Goal: Information Seeking & Learning: Learn about a topic

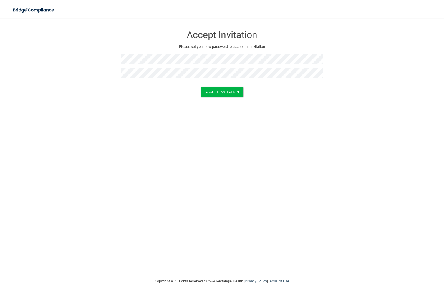
click at [206, 126] on div "Accept Invitation Please set your new password to accept the invitation Accept …" at bounding box center [222, 147] width 422 height 249
click at [216, 89] on button "Accept Invitation" at bounding box center [222, 92] width 43 height 10
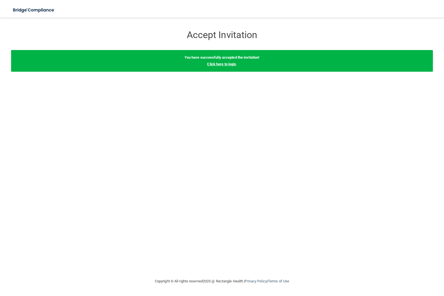
click at [228, 64] on link "Click here to login" at bounding box center [221, 64] width 29 height 4
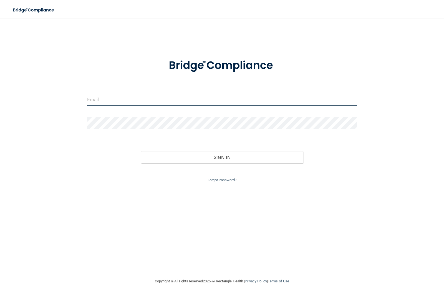
click at [134, 98] on input "email" at bounding box center [222, 99] width 270 height 12
type input "ltaranto.lsg@gmail.com"
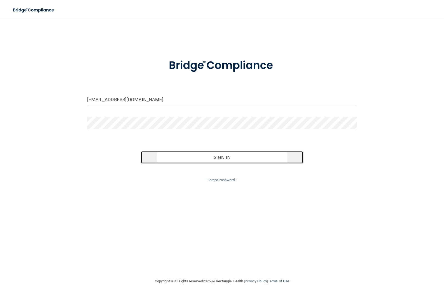
click at [213, 157] on button "Sign In" at bounding box center [222, 157] width 162 height 12
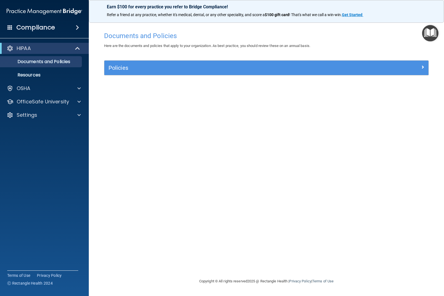
click at [77, 27] on span at bounding box center [77, 27] width 3 height 7
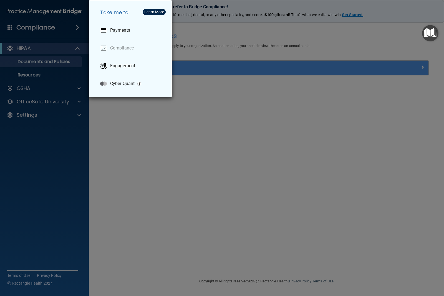
click at [61, 27] on div "Take me to: Payments Compliance Engagement Cyber Quant" at bounding box center [222, 148] width 444 height 296
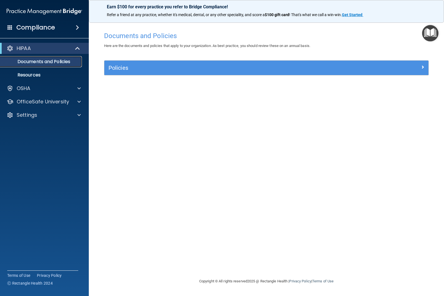
click at [39, 62] on p "Documents and Policies" at bounding box center [42, 62] width 76 height 6
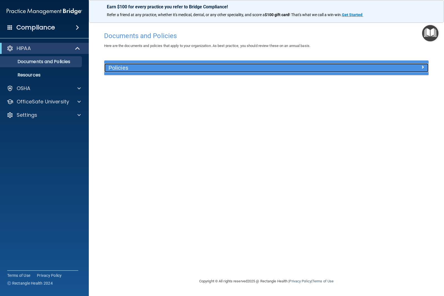
click at [422, 66] on span at bounding box center [422, 67] width 3 height 7
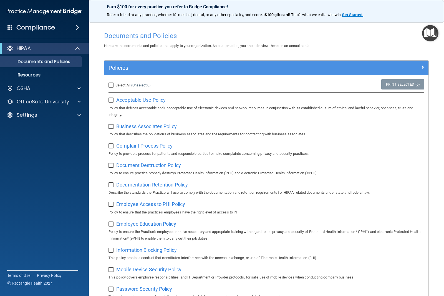
click at [111, 87] on input "Select All (Unselect 0) Unselect All" at bounding box center [112, 85] width 6 height 4
checkbox input "true"
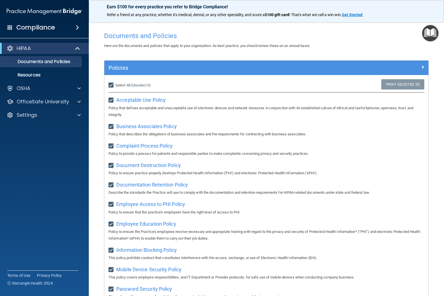
checkbox input "true"
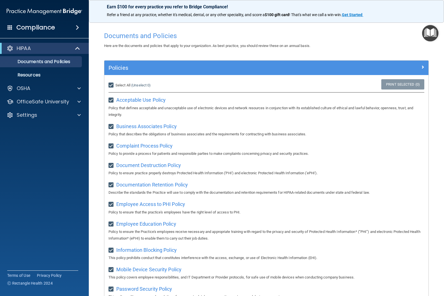
checkbox input "true"
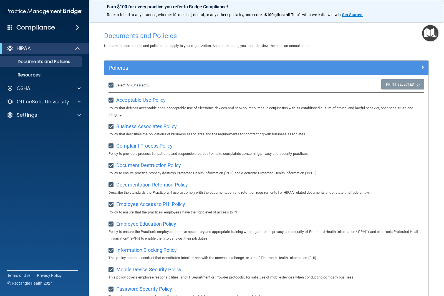
checkbox input "true"
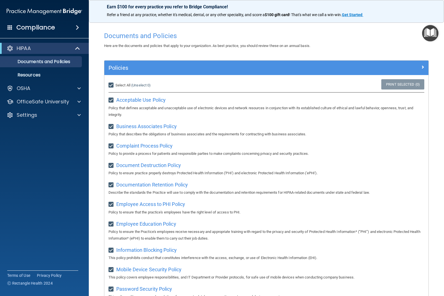
checkbox input "true"
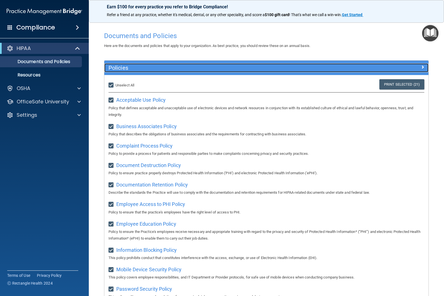
click at [421, 65] on span at bounding box center [422, 67] width 3 height 7
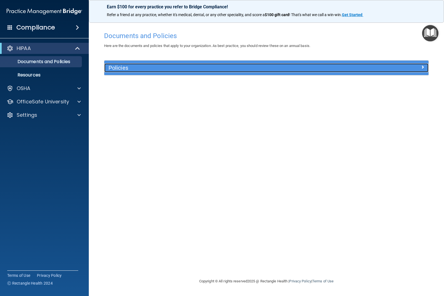
click at [418, 65] on div at bounding box center [388, 66] width 81 height 7
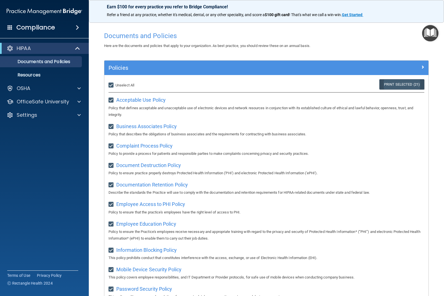
click at [407, 84] on link "Print Selected (21)" at bounding box center [401, 84] width 45 height 10
click at [32, 75] on p "Resources" at bounding box center [42, 75] width 76 height 6
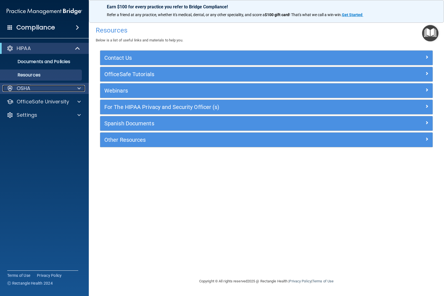
click at [32, 90] on div "OSHA" at bounding box center [36, 88] width 69 height 7
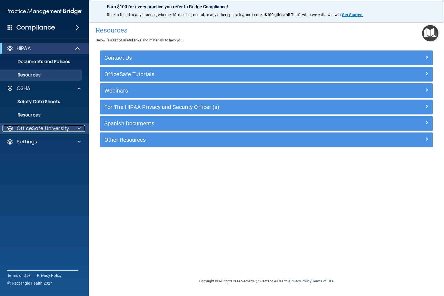
click at [35, 127] on p "OfficeSafe University" at bounding box center [43, 128] width 52 height 7
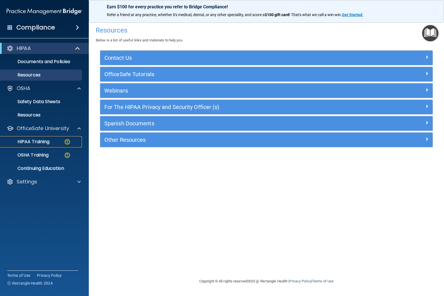
click at [33, 141] on p "HIPAA Training" at bounding box center [27, 142] width 46 height 6
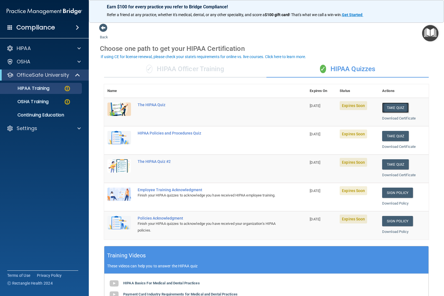
click at [397, 104] on button "Take Quiz" at bounding box center [395, 107] width 27 height 10
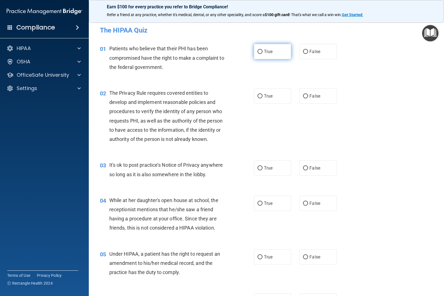
click at [260, 52] on input "True" at bounding box center [260, 52] width 5 height 4
radio input "true"
click at [258, 96] on input "True" at bounding box center [260, 96] width 5 height 4
radio input "true"
click at [304, 169] on input "False" at bounding box center [305, 168] width 5 height 4
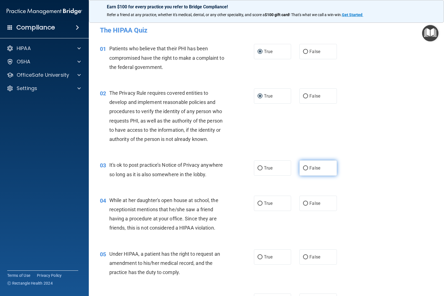
radio input "true"
click at [305, 205] on input "False" at bounding box center [305, 203] width 5 height 4
radio input "true"
click at [305, 257] on input "False" at bounding box center [305, 257] width 5 height 4
radio input "true"
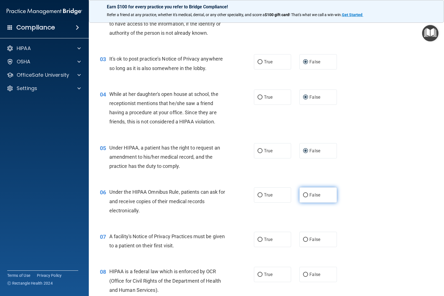
scroll to position [111, 0]
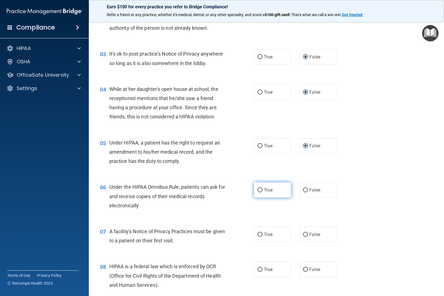
click at [259, 190] on input "True" at bounding box center [260, 190] width 5 height 4
radio input "true"
click at [258, 235] on input "True" at bounding box center [260, 234] width 5 height 4
radio input "true"
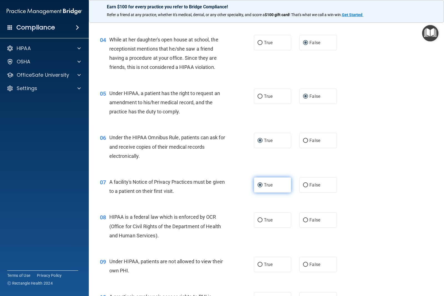
scroll to position [194, 0]
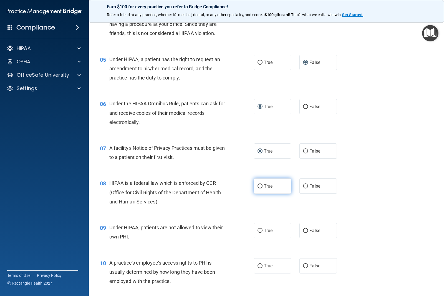
click at [259, 185] on input "True" at bounding box center [260, 186] width 5 height 4
radio input "true"
click at [304, 232] on input "False" at bounding box center [305, 230] width 5 height 4
radio input "true"
click at [303, 265] on input "False" at bounding box center [305, 266] width 5 height 4
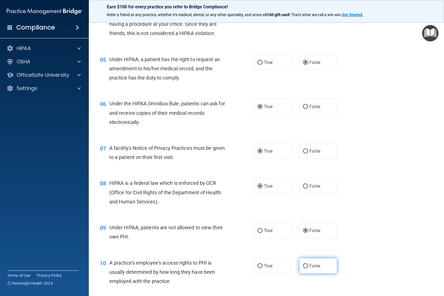
radio input "true"
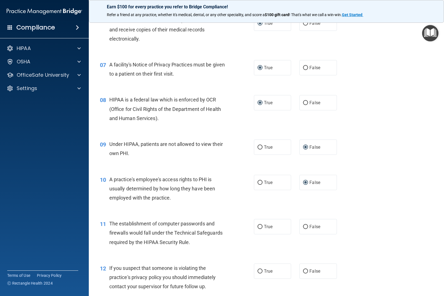
scroll to position [305, 0]
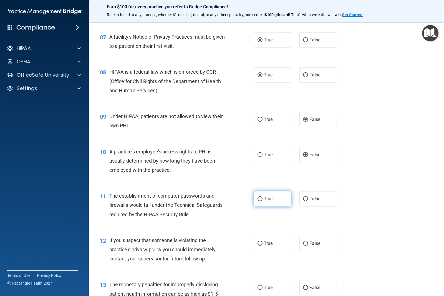
click at [259, 198] on input "True" at bounding box center [260, 199] width 5 height 4
radio input "true"
click at [259, 242] on input "True" at bounding box center [260, 243] width 5 height 4
radio input "true"
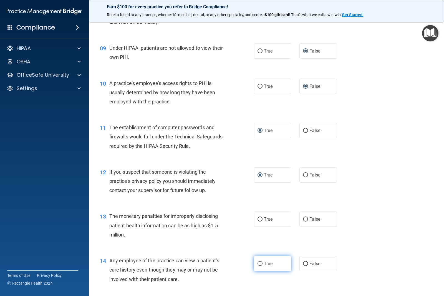
scroll to position [389, 0]
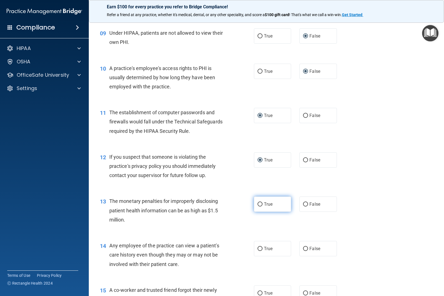
click at [258, 203] on input "True" at bounding box center [260, 204] width 5 height 4
radio input "true"
click at [303, 248] on input "False" at bounding box center [305, 248] width 5 height 4
radio input "true"
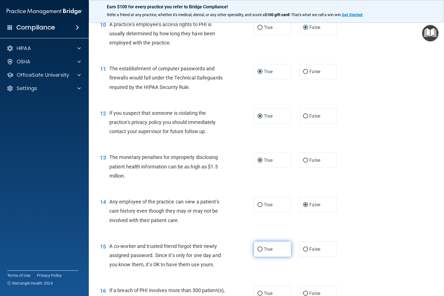
scroll to position [444, 0]
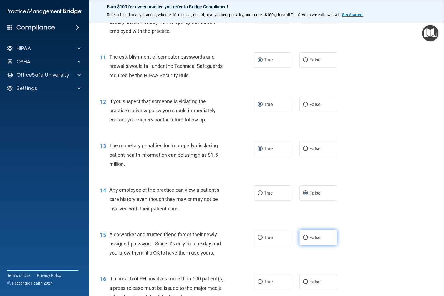
click at [303, 237] on input "False" at bounding box center [305, 237] width 5 height 4
radio input "true"
click at [258, 283] on input "True" at bounding box center [260, 282] width 5 height 4
radio input "true"
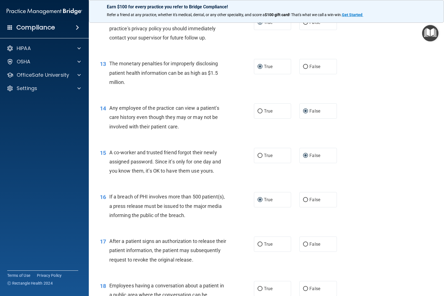
scroll to position [527, 0]
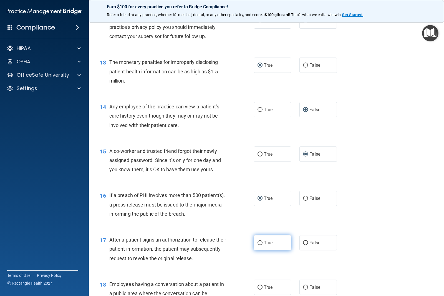
click at [258, 242] on input "True" at bounding box center [260, 243] width 5 height 4
radio input "true"
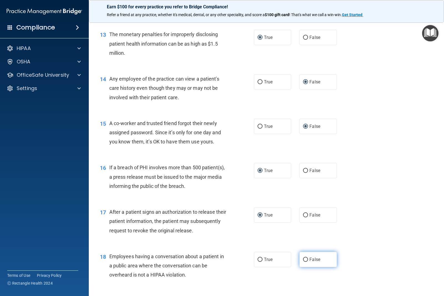
click at [304, 259] on input "False" at bounding box center [305, 259] width 5 height 4
radio input "true"
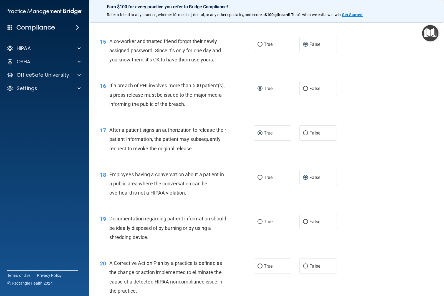
scroll to position [638, 0]
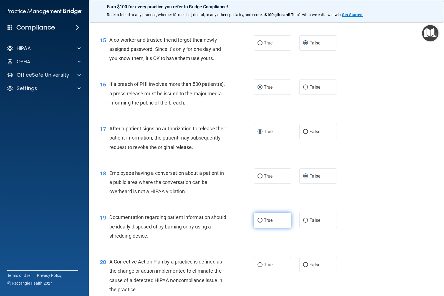
click at [258, 220] on input "True" at bounding box center [260, 220] width 5 height 4
radio input "true"
click at [260, 263] on input "True" at bounding box center [260, 265] width 5 height 4
radio input "true"
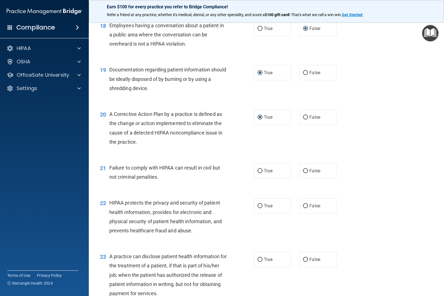
scroll to position [805, 0]
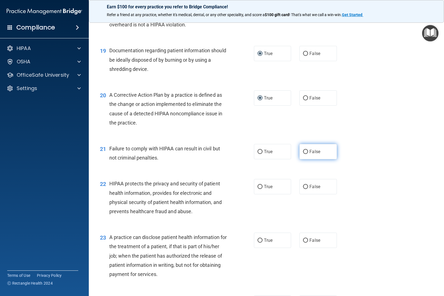
click at [303, 151] on input "False" at bounding box center [305, 152] width 5 height 4
radio input "true"
click at [258, 186] on input "True" at bounding box center [260, 187] width 5 height 4
radio input "true"
click at [303, 241] on input "False" at bounding box center [305, 240] width 5 height 4
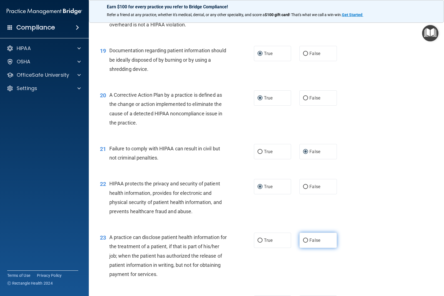
radio input "true"
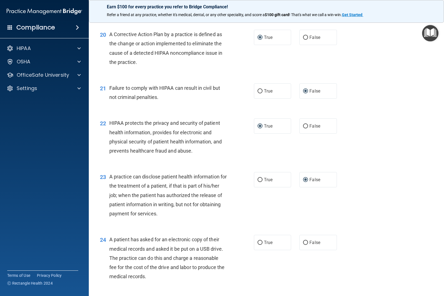
scroll to position [888, 0]
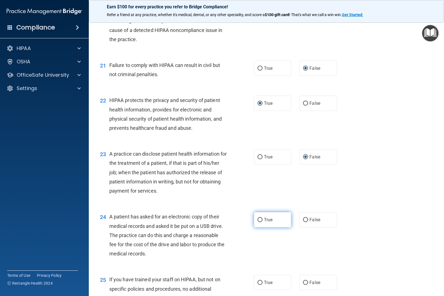
click at [259, 219] on input "True" at bounding box center [260, 220] width 5 height 4
radio input "true"
click at [302, 278] on label "False" at bounding box center [317, 282] width 37 height 15
click at [303, 280] on input "False" at bounding box center [305, 282] width 5 height 4
radio input "true"
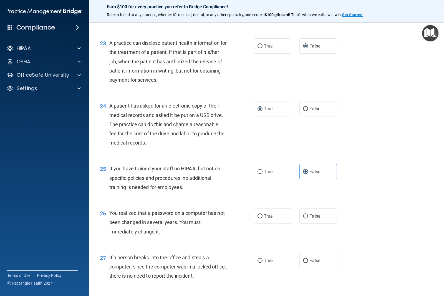
scroll to position [999, 0]
click at [259, 217] on input "True" at bounding box center [260, 216] width 5 height 4
radio input "true"
click at [303, 260] on input "False" at bounding box center [305, 260] width 5 height 4
radio input "true"
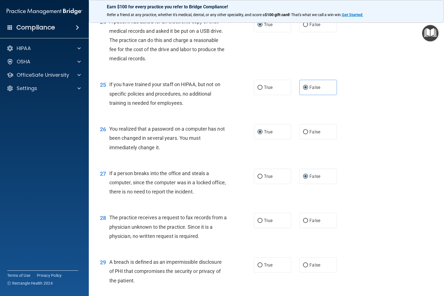
scroll to position [1110, 0]
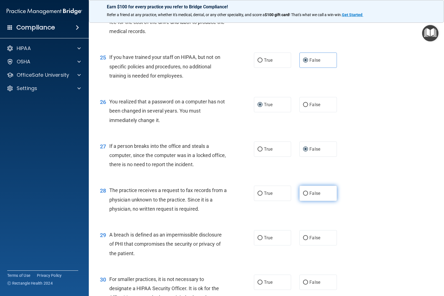
click at [304, 192] on input "False" at bounding box center [305, 193] width 5 height 4
radio input "true"
click at [259, 237] on input "True" at bounding box center [260, 238] width 5 height 4
radio input "true"
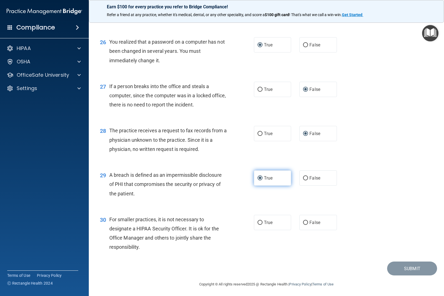
scroll to position [1172, 0]
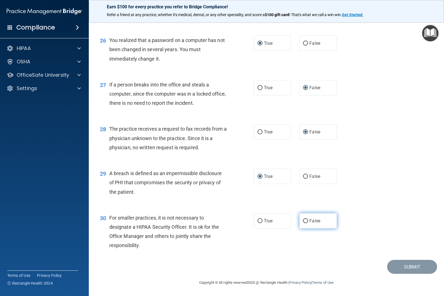
click at [303, 221] on input "False" at bounding box center [305, 221] width 5 height 4
radio input "true"
click at [398, 267] on button "Submit" at bounding box center [412, 267] width 50 height 14
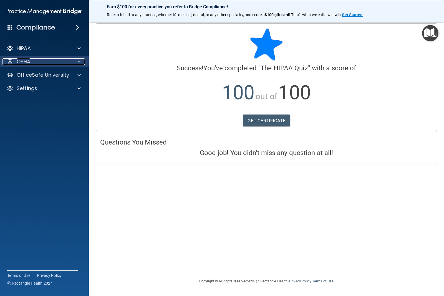
click at [78, 61] on span at bounding box center [78, 61] width 3 height 7
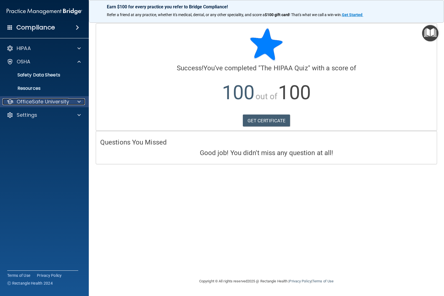
click at [75, 104] on div at bounding box center [78, 101] width 14 height 7
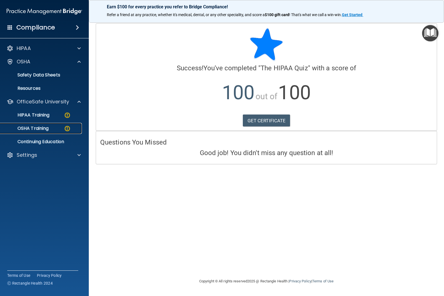
click at [64, 127] on img at bounding box center [67, 128] width 7 height 7
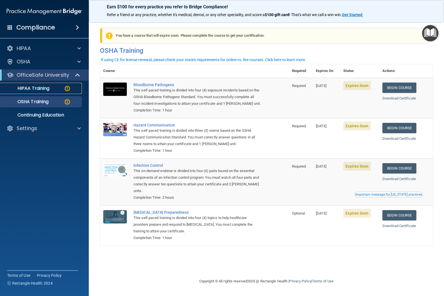
click at [49, 90] on p "HIPAA Training" at bounding box center [27, 88] width 46 height 6
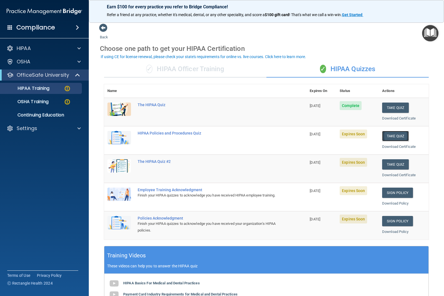
click at [387, 134] on button "Take Quiz" at bounding box center [395, 136] width 27 height 10
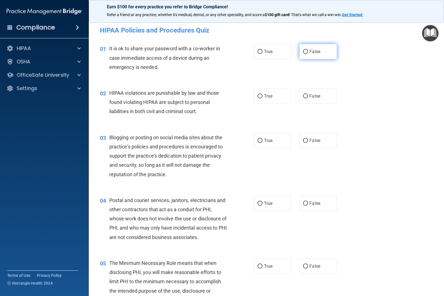
click at [304, 52] on input "False" at bounding box center [305, 52] width 5 height 4
radio input "true"
click at [260, 97] on input "True" at bounding box center [260, 96] width 5 height 4
radio input "true"
click at [303, 140] on input "False" at bounding box center [305, 141] width 5 height 4
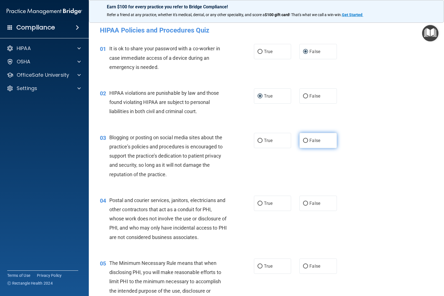
radio input "true"
click at [258, 203] on input "True" at bounding box center [260, 203] width 5 height 4
radio input "true"
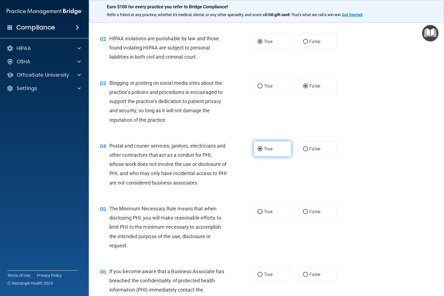
scroll to position [83, 0]
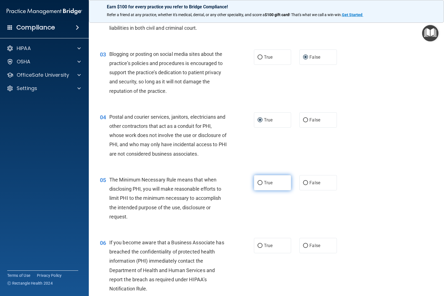
click at [259, 182] on input "True" at bounding box center [260, 183] width 5 height 4
radio input "true"
click at [303, 245] on input "False" at bounding box center [305, 245] width 5 height 4
radio input "true"
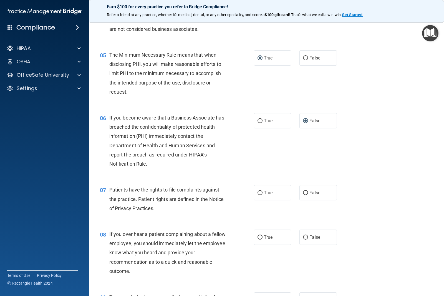
scroll to position [222, 0]
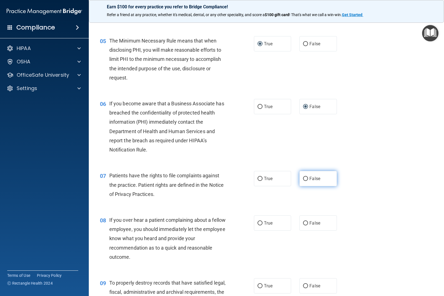
click at [303, 178] on input "False" at bounding box center [305, 179] width 5 height 4
radio input "true"
drag, startPoint x: 303, startPoint y: 224, endPoint x: 303, endPoint y: 220, distance: 3.9
click at [303, 224] on input "False" at bounding box center [305, 223] width 5 height 4
radio input "true"
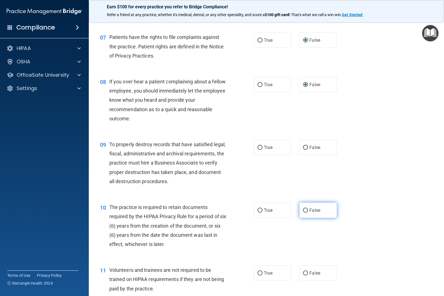
scroll to position [361, 0]
click at [303, 147] on input "False" at bounding box center [305, 147] width 5 height 4
radio input "true"
click at [258, 209] on input "True" at bounding box center [260, 210] width 5 height 4
radio input "true"
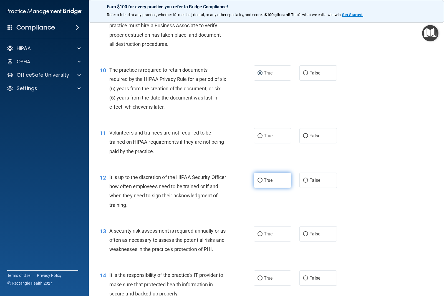
scroll to position [500, 0]
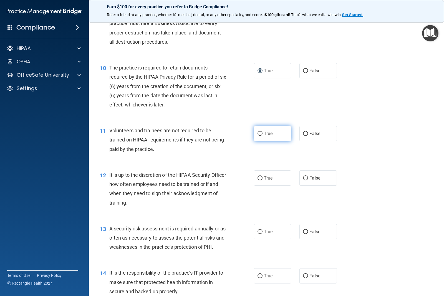
click at [258, 134] on input "True" at bounding box center [260, 134] width 5 height 4
radio input "true"
click at [258, 178] on input "True" at bounding box center [260, 178] width 5 height 4
radio input "true"
click at [303, 230] on input "False" at bounding box center [305, 232] width 5 height 4
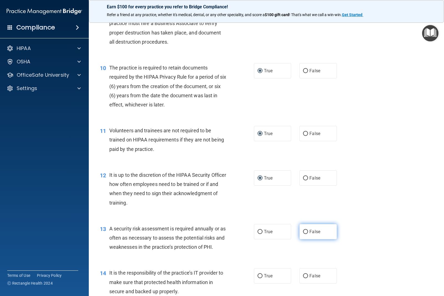
radio input "true"
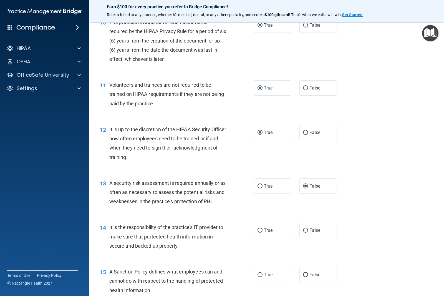
scroll to position [555, 0]
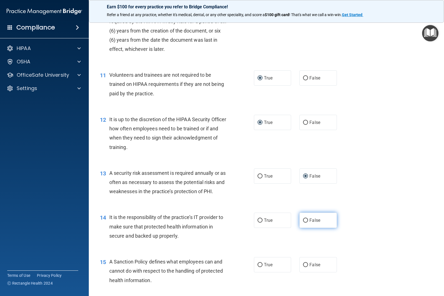
click at [304, 219] on input "False" at bounding box center [305, 220] width 5 height 4
radio input "true"
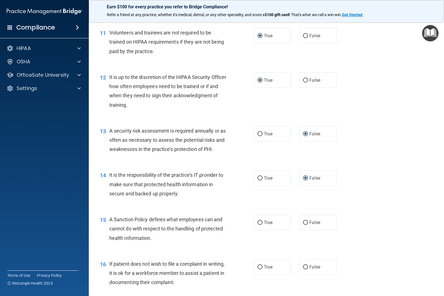
scroll to position [611, 0]
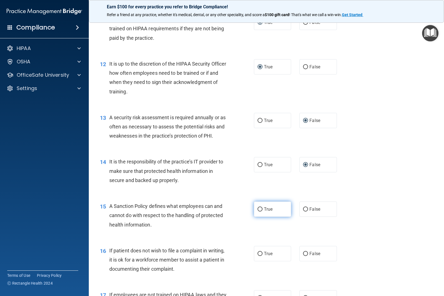
click at [259, 209] on input "True" at bounding box center [260, 209] width 5 height 4
radio input "true"
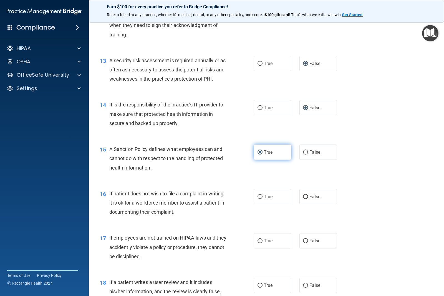
scroll to position [694, 0]
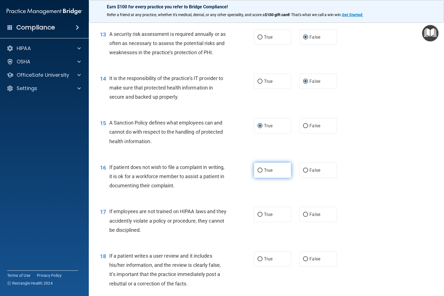
click at [259, 170] on input "True" at bounding box center [260, 170] width 5 height 4
radio input "true"
click at [258, 212] on input "True" at bounding box center [260, 214] width 5 height 4
radio input "true"
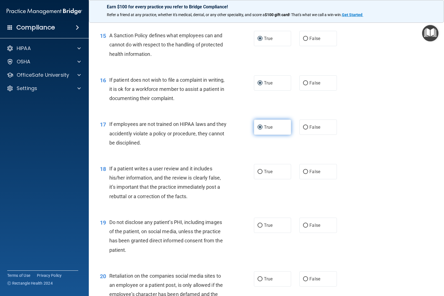
scroll to position [805, 0]
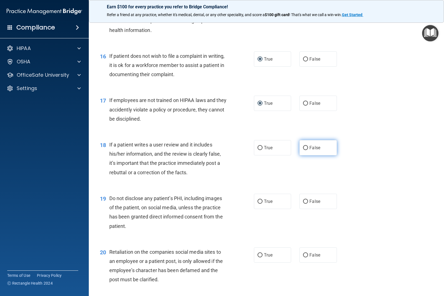
click at [303, 147] on input "False" at bounding box center [305, 148] width 5 height 4
radio input "true"
click at [303, 201] on input "False" at bounding box center [305, 201] width 5 height 4
radio input "true"
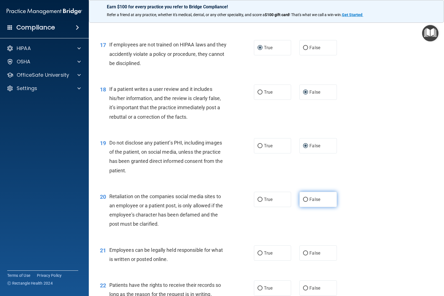
click at [303, 199] on input "False" at bounding box center [305, 199] width 5 height 4
radio input "true"
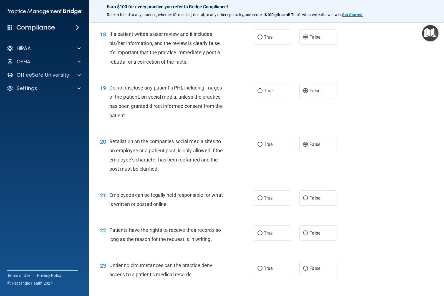
scroll to position [944, 0]
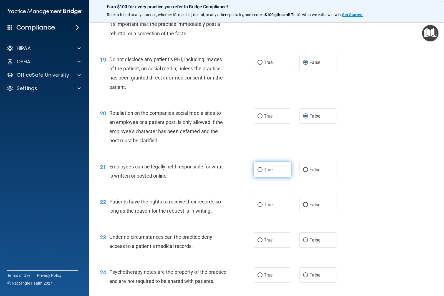
click at [259, 170] on input "True" at bounding box center [260, 170] width 5 height 4
radio input "true"
click at [259, 205] on input "True" at bounding box center [260, 205] width 5 height 4
radio input "true"
click at [303, 240] on input "False" at bounding box center [305, 240] width 5 height 4
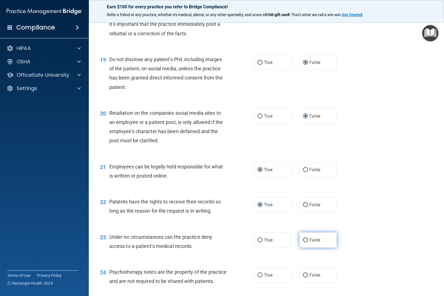
radio input "true"
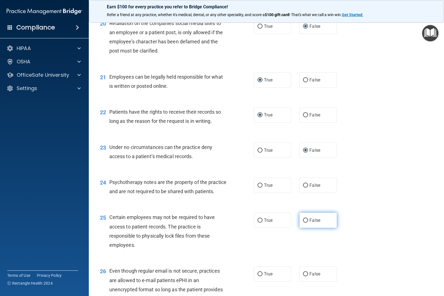
scroll to position [1055, 0]
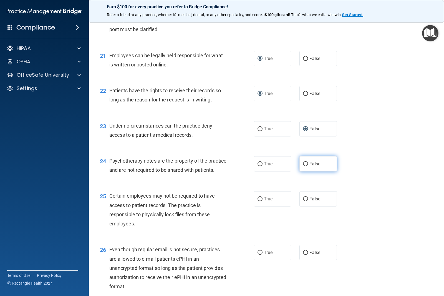
click at [303, 164] on input "False" at bounding box center [305, 164] width 5 height 4
radio input "true"
click at [260, 201] on input "True" at bounding box center [260, 199] width 5 height 4
radio input "true"
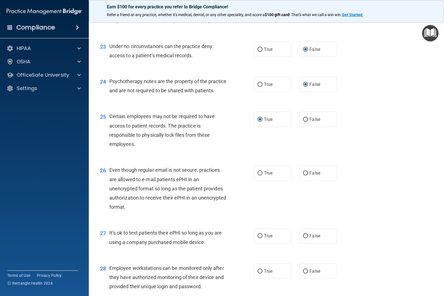
scroll to position [1138, 0]
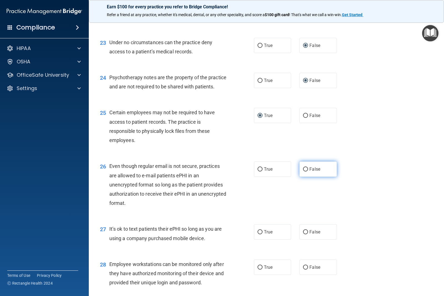
click at [303, 171] on input "False" at bounding box center [305, 169] width 5 height 4
radio input "true"
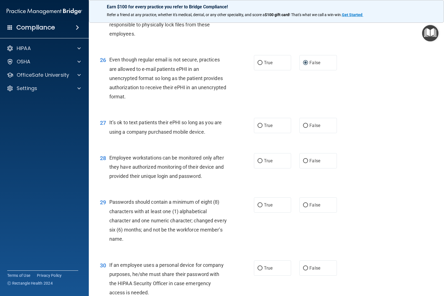
scroll to position [1249, 0]
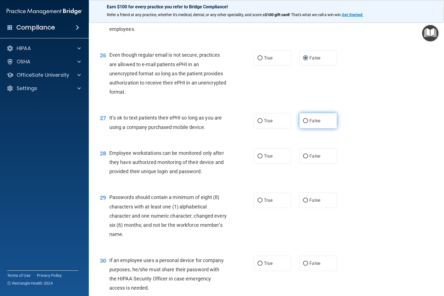
click at [303, 123] on input "False" at bounding box center [305, 121] width 5 height 4
radio input "true"
click at [258, 158] on input "True" at bounding box center [260, 156] width 5 height 4
radio input "true"
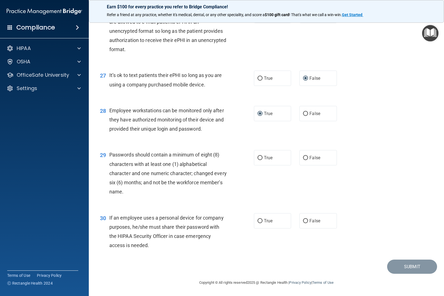
scroll to position [1301, 0]
click at [259, 157] on input "True" at bounding box center [260, 158] width 5 height 4
radio input "true"
click at [259, 221] on input "True" at bounding box center [260, 221] width 5 height 4
radio input "true"
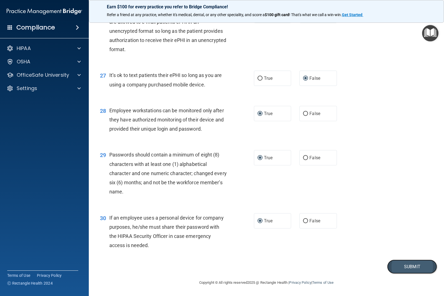
click at [406, 267] on button "Submit" at bounding box center [412, 266] width 50 height 14
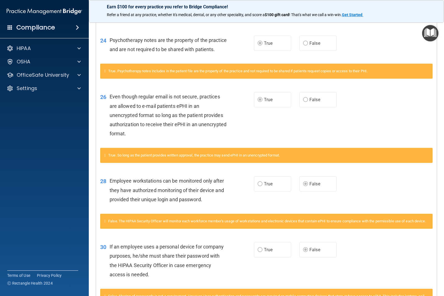
scroll to position [710, 0]
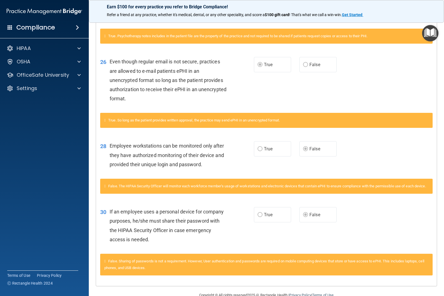
click at [429, 33] on img "Open Resource Center" at bounding box center [430, 33] width 16 height 16
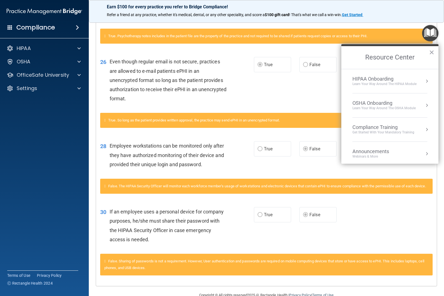
click at [396, 78] on div "HIPAA Onboarding" at bounding box center [384, 79] width 64 height 6
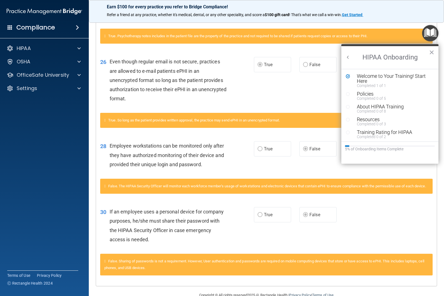
scroll to position [0, 0]
click at [396, 78] on div "Welcome to Your Training! Start Here" at bounding box center [392, 79] width 70 height 10
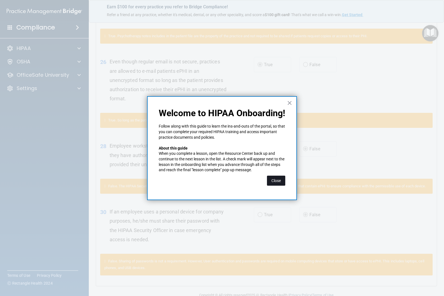
click at [279, 178] on button "Close" at bounding box center [276, 180] width 18 height 10
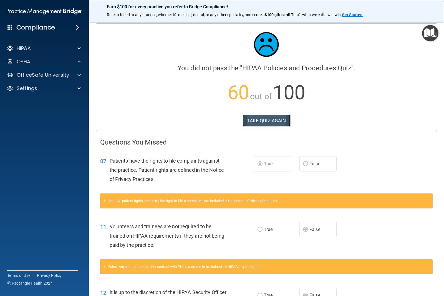
click at [266, 120] on button "TAKE QUIZ AGAIN" at bounding box center [267, 120] width 48 height 12
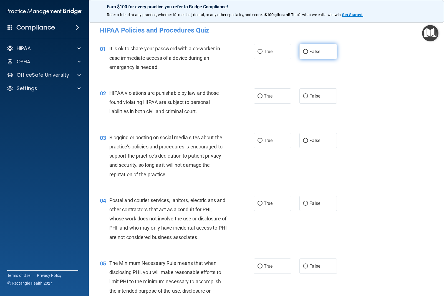
click at [303, 53] on input "False" at bounding box center [305, 52] width 5 height 4
radio input "true"
click at [258, 96] on input "True" at bounding box center [260, 96] width 5 height 4
radio input "true"
click at [303, 142] on input "False" at bounding box center [305, 141] width 5 height 4
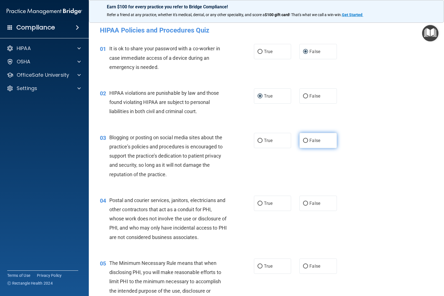
radio input "true"
click at [259, 203] on input "True" at bounding box center [260, 203] width 5 height 4
radio input "true"
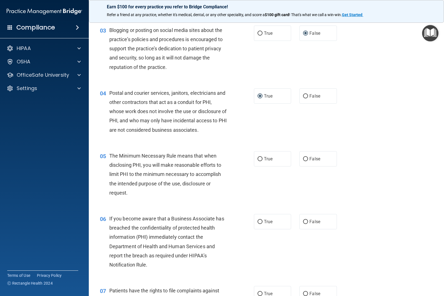
scroll to position [111, 0]
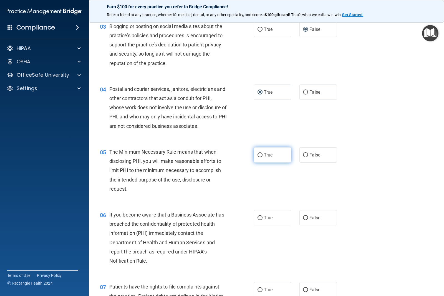
click at [258, 155] on input "True" at bounding box center [260, 155] width 5 height 4
radio input "true"
click at [304, 216] on input "False" at bounding box center [305, 218] width 5 height 4
radio input "true"
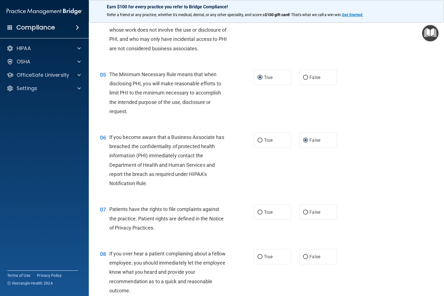
scroll to position [194, 0]
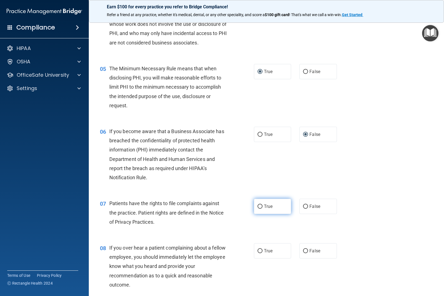
click at [258, 208] on input "True" at bounding box center [260, 206] width 5 height 4
radio input "true"
click at [303, 249] on input "False" at bounding box center [305, 251] width 5 height 4
radio input "true"
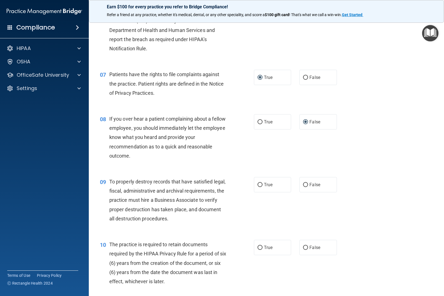
scroll to position [333, 0]
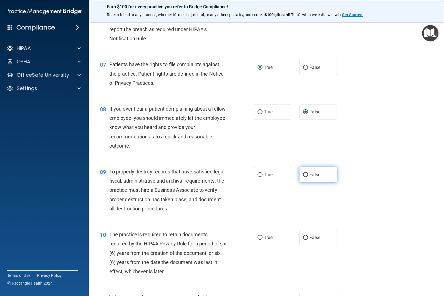
click at [303, 173] on input "False" at bounding box center [305, 175] width 5 height 4
radio input "true"
click at [258, 237] on input "True" at bounding box center [260, 237] width 5 height 4
radio input "true"
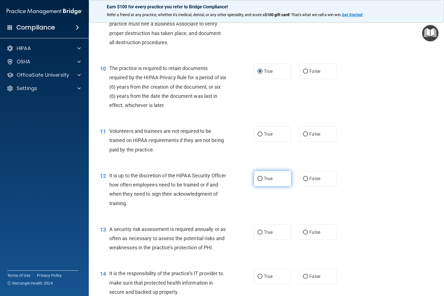
scroll to position [500, 0]
click at [303, 132] on input "False" at bounding box center [305, 134] width 5 height 4
radio input "true"
click at [303, 180] on input "False" at bounding box center [305, 178] width 5 height 4
radio input "true"
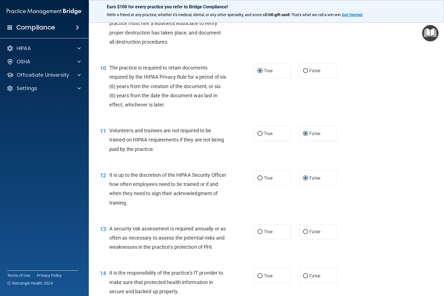
drag, startPoint x: 256, startPoint y: 230, endPoint x: 270, endPoint y: 240, distance: 16.6
click at [259, 230] on input "True" at bounding box center [260, 232] width 5 height 4
radio input "true"
click at [303, 273] on label "False" at bounding box center [317, 275] width 37 height 15
click at [303, 274] on input "False" at bounding box center [305, 276] width 5 height 4
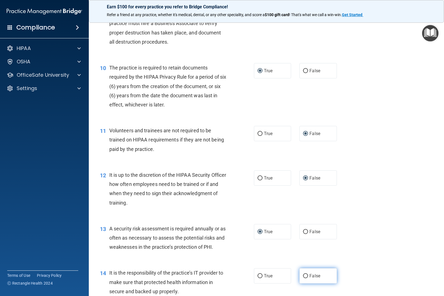
radio input "true"
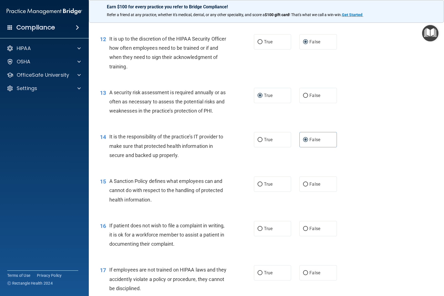
scroll to position [638, 0]
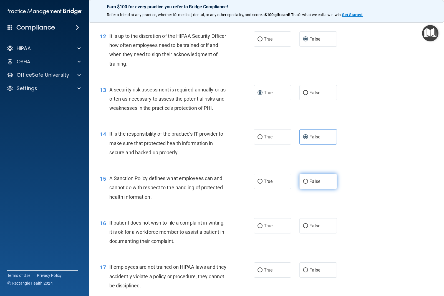
click at [304, 182] on input "False" at bounding box center [305, 181] width 5 height 4
radio input "true"
click at [258, 225] on input "True" at bounding box center [260, 226] width 5 height 4
radio input "true"
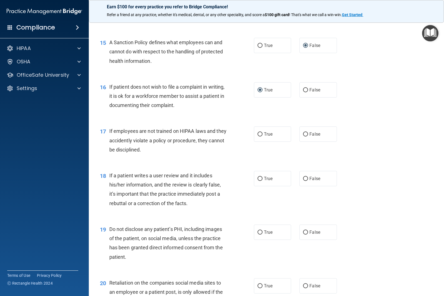
scroll to position [777, 0]
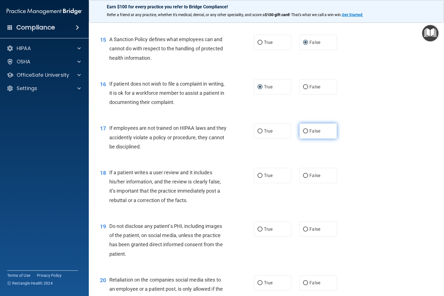
click at [303, 130] on input "False" at bounding box center [305, 131] width 5 height 4
radio input "true"
click at [303, 175] on input "False" at bounding box center [305, 175] width 5 height 4
radio input "true"
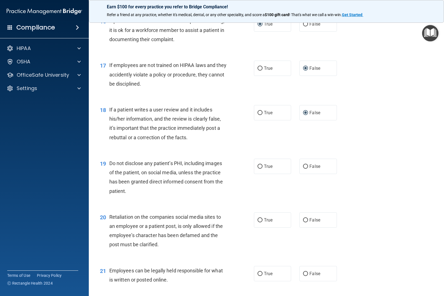
scroll to position [860, 0]
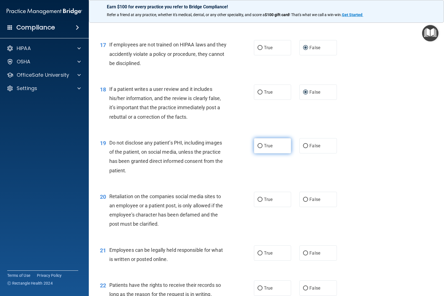
click at [258, 147] on input "True" at bounding box center [260, 146] width 5 height 4
radio input "true"
click at [303, 198] on input "False" at bounding box center [305, 199] width 5 height 4
radio input "true"
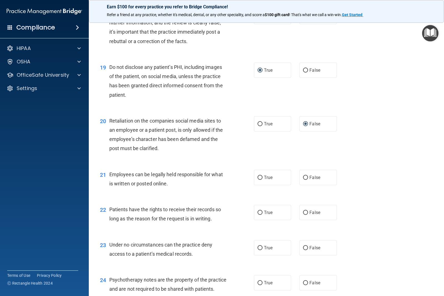
scroll to position [944, 0]
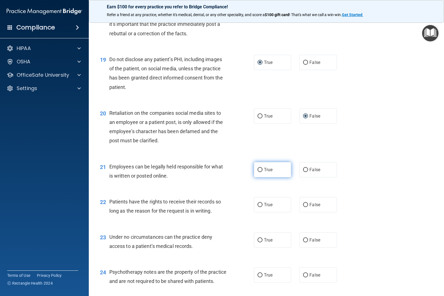
click at [258, 170] on input "True" at bounding box center [260, 170] width 5 height 4
radio input "true"
click at [303, 204] on input "False" at bounding box center [305, 205] width 5 height 4
radio input "true"
click at [304, 239] on input "False" at bounding box center [305, 240] width 5 height 4
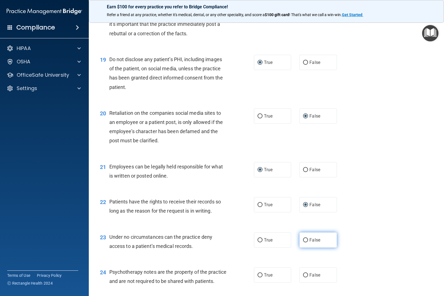
radio input "true"
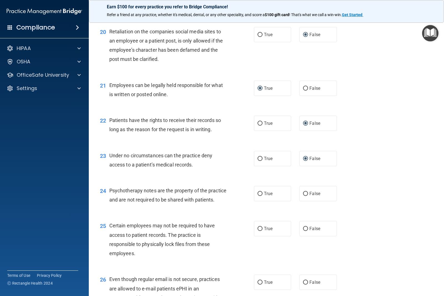
scroll to position [1027, 0]
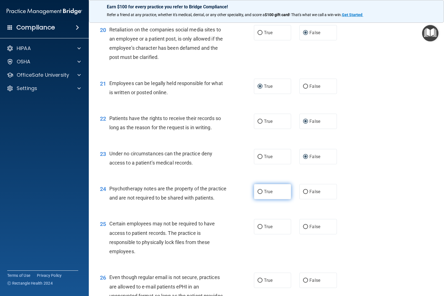
click at [258, 190] on input "True" at bounding box center [260, 192] width 5 height 4
radio input "true"
click at [303, 229] on input "False" at bounding box center [305, 227] width 5 height 4
radio input "true"
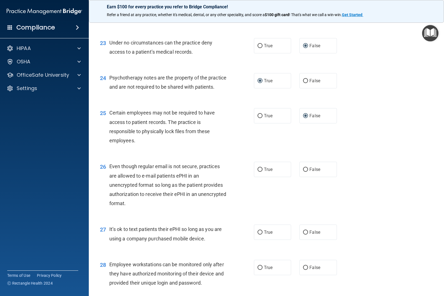
scroll to position [1138, 0]
click at [259, 171] on input "True" at bounding box center [260, 169] width 5 height 4
radio input "true"
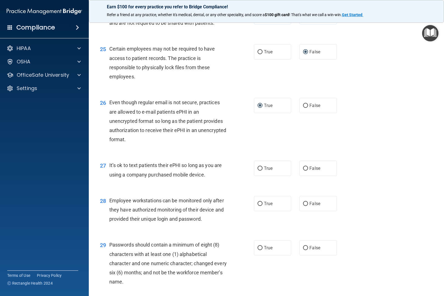
scroll to position [1221, 0]
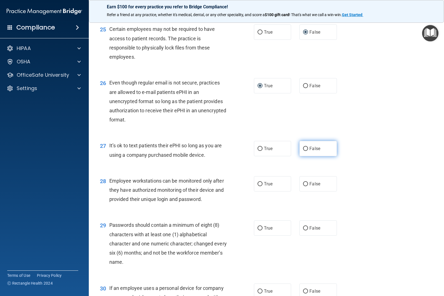
click at [304, 151] on input "False" at bounding box center [305, 149] width 5 height 4
radio input "true"
click at [304, 186] on input "False" at bounding box center [305, 184] width 5 height 4
radio input "true"
click at [258, 230] on input "True" at bounding box center [260, 228] width 5 height 4
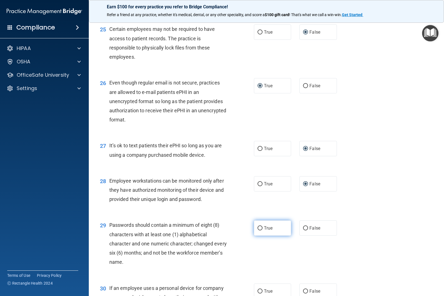
radio input "true"
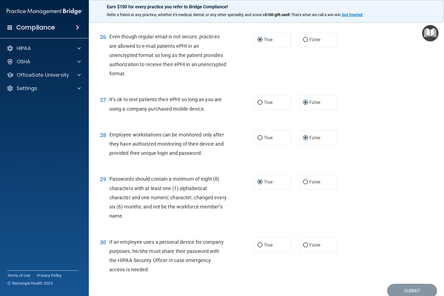
scroll to position [1277, 0]
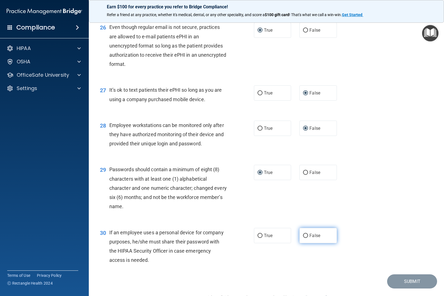
click at [304, 238] on input "False" at bounding box center [305, 235] width 5 height 4
radio input "true"
click at [396, 286] on button "Submit" at bounding box center [412, 281] width 50 height 14
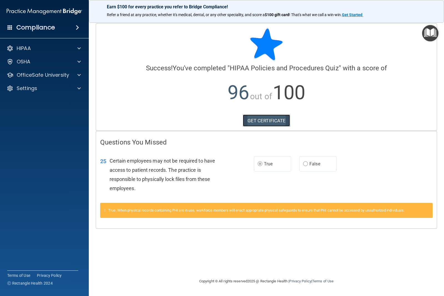
click at [265, 119] on link "GET CERTIFICATE" at bounding box center [266, 120] width 47 height 12
click at [78, 47] on span at bounding box center [78, 48] width 3 height 7
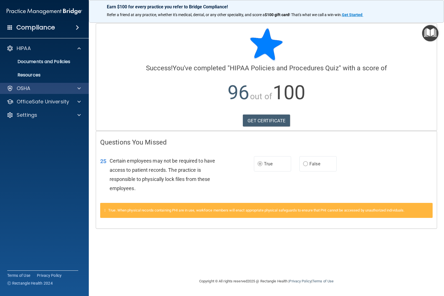
click at [25, 92] on div "OSHA" at bounding box center [44, 88] width 89 height 11
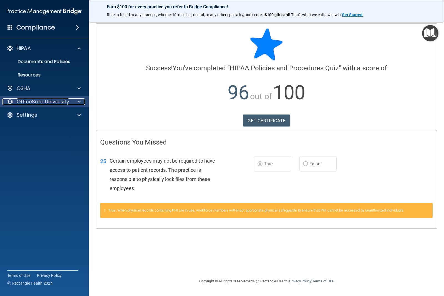
click at [79, 101] on span at bounding box center [78, 101] width 3 height 7
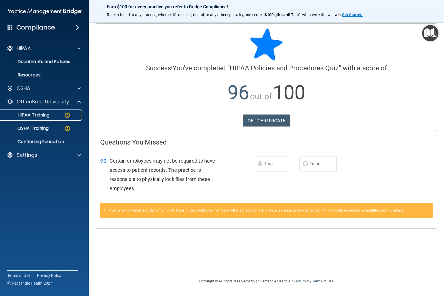
click at [45, 115] on p "HIPAA Training" at bounding box center [27, 115] width 46 height 6
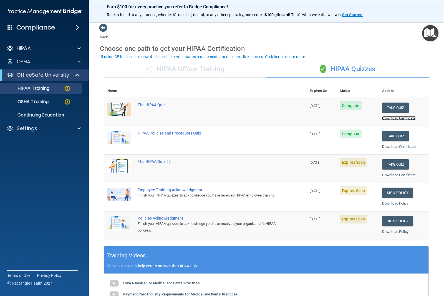
click at [398, 118] on link "Download Certificate" at bounding box center [399, 118] width 34 height 4
click at [392, 164] on button "Take Quiz" at bounding box center [395, 164] width 27 height 10
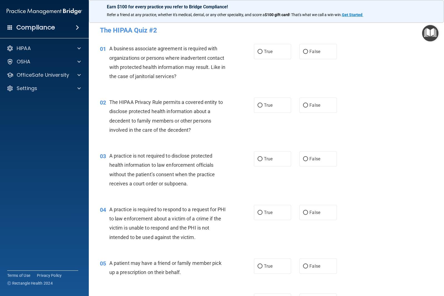
drag, startPoint x: 301, startPoint y: 51, endPoint x: 296, endPoint y: 57, distance: 7.7
click at [303, 51] on input "False" at bounding box center [305, 52] width 5 height 4
radio input "true"
click at [80, 49] on span at bounding box center [78, 48] width 3 height 7
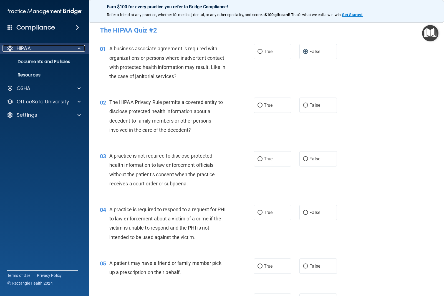
click at [80, 49] on span at bounding box center [78, 48] width 3 height 7
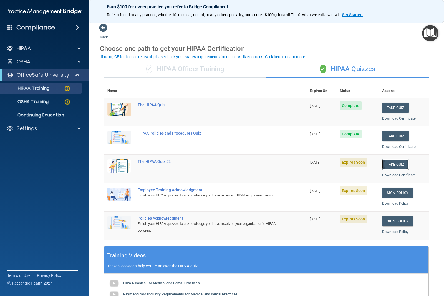
click at [394, 163] on button "Take Quiz" at bounding box center [395, 164] width 27 height 10
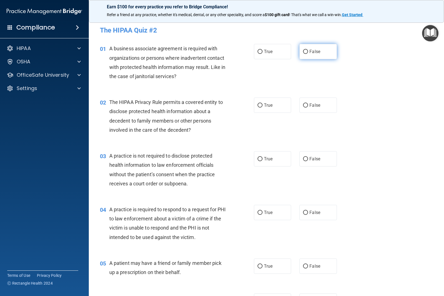
click at [303, 52] on input "False" at bounding box center [305, 52] width 5 height 4
radio input "true"
click at [258, 104] on input "True" at bounding box center [260, 105] width 5 height 4
radio input "true"
click at [304, 159] on input "False" at bounding box center [305, 159] width 5 height 4
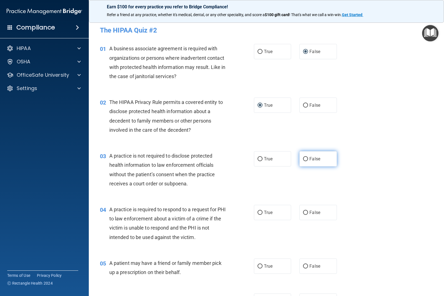
radio input "true"
click at [260, 212] on input "True" at bounding box center [260, 212] width 5 height 4
radio input "true"
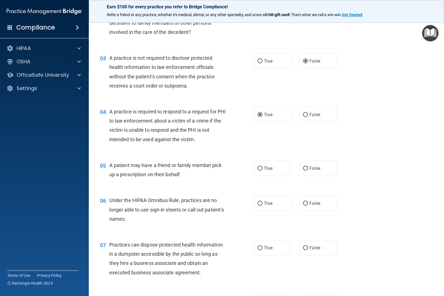
scroll to position [111, 0]
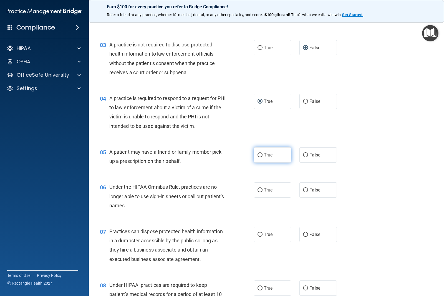
click at [258, 155] on input "True" at bounding box center [260, 155] width 5 height 4
radio input "true"
click at [305, 188] on input "False" at bounding box center [305, 190] width 5 height 4
radio input "true"
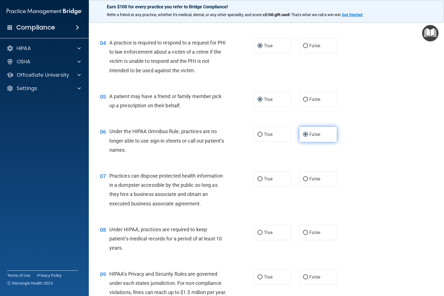
scroll to position [194, 0]
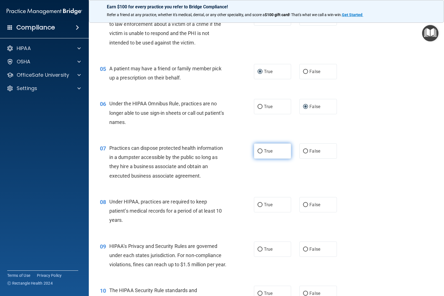
click at [259, 151] on input "True" at bounding box center [260, 151] width 5 height 4
radio input "true"
click at [303, 152] on input "False" at bounding box center [305, 151] width 5 height 4
radio input "true"
radio input "false"
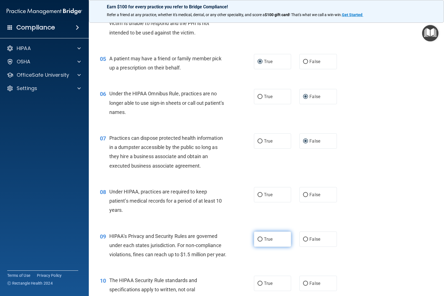
scroll to position [222, 0]
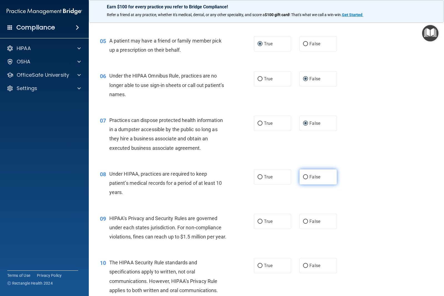
click at [300, 175] on label "False" at bounding box center [317, 176] width 37 height 15
click at [303, 175] on input "False" at bounding box center [305, 177] width 5 height 4
radio input "true"
click at [303, 177] on input "False" at bounding box center [305, 177] width 5 height 4
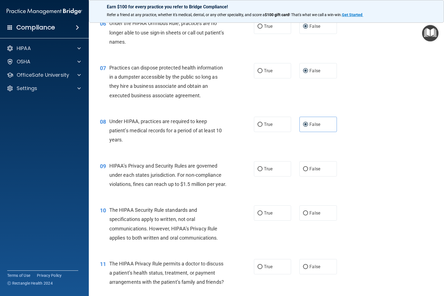
scroll to position [278, 0]
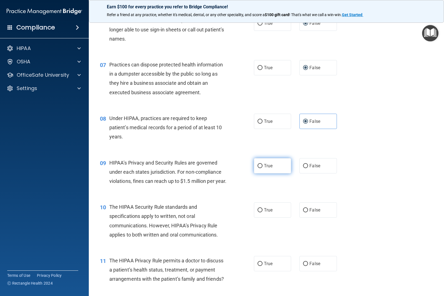
click at [258, 165] on input "True" at bounding box center [260, 166] width 5 height 4
radio input "true"
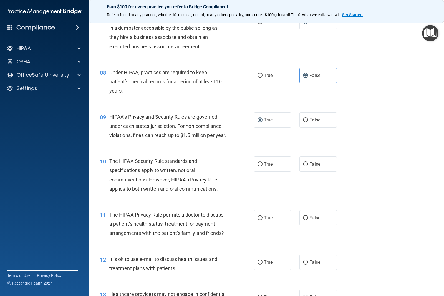
scroll to position [333, 0]
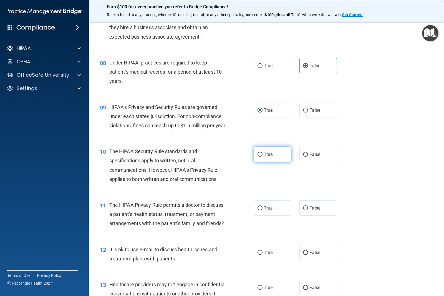
click at [259, 157] on input "True" at bounding box center [260, 154] width 5 height 4
radio input "true"
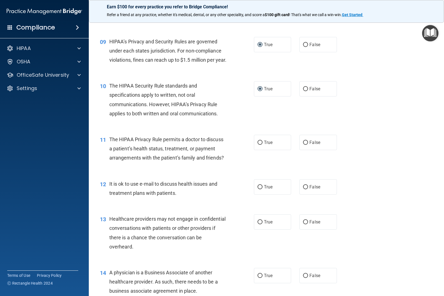
scroll to position [416, 0]
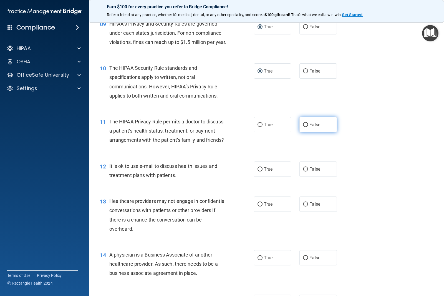
click at [303, 127] on input "False" at bounding box center [305, 125] width 5 height 4
radio input "true"
click at [304, 171] on input "False" at bounding box center [305, 169] width 5 height 4
radio input "true"
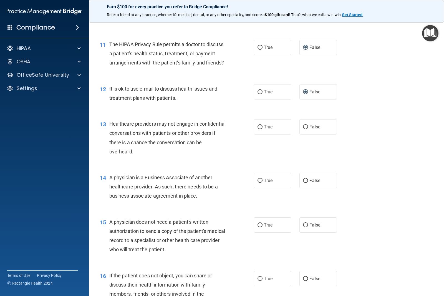
scroll to position [500, 0]
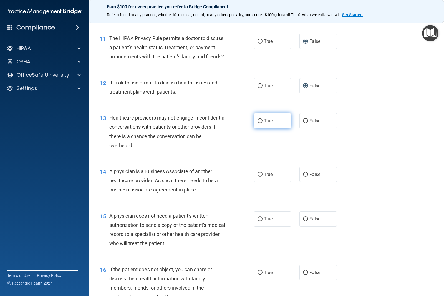
click at [258, 123] on input "True" at bounding box center [260, 121] width 5 height 4
radio input "true"
click at [304, 177] on input "False" at bounding box center [305, 174] width 5 height 4
radio input "true"
click at [303, 221] on input "False" at bounding box center [305, 219] width 5 height 4
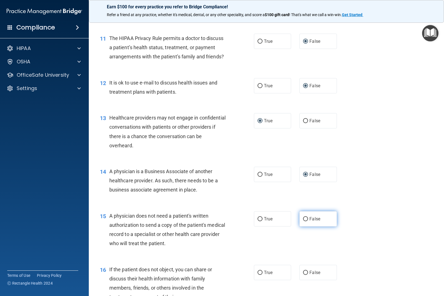
radio input "true"
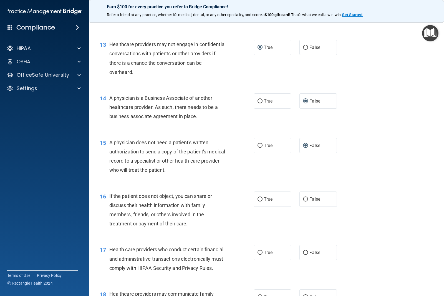
scroll to position [583, 0]
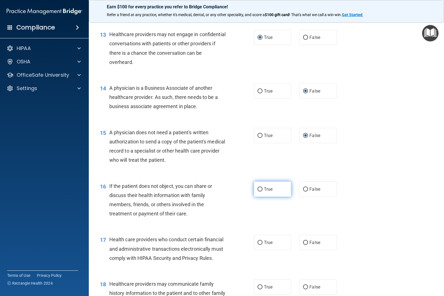
click at [258, 191] on input "True" at bounding box center [260, 189] width 5 height 4
radio input "true"
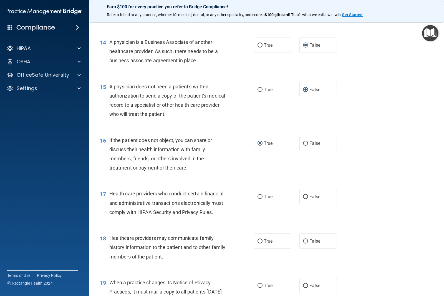
scroll to position [638, 0]
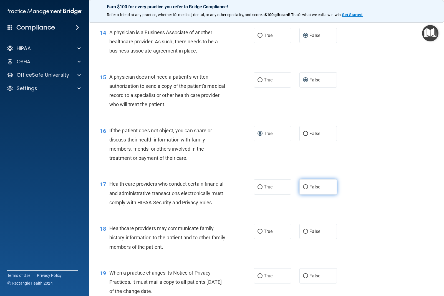
click at [303, 189] on input "False" at bounding box center [305, 187] width 5 height 4
radio input "true"
click at [304, 233] on input "False" at bounding box center [305, 231] width 5 height 4
radio input "true"
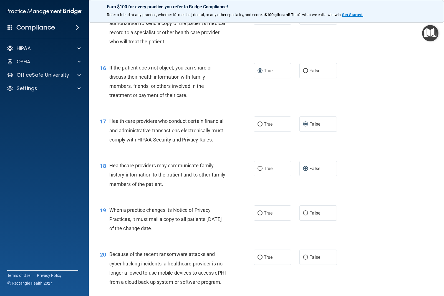
scroll to position [722, 0]
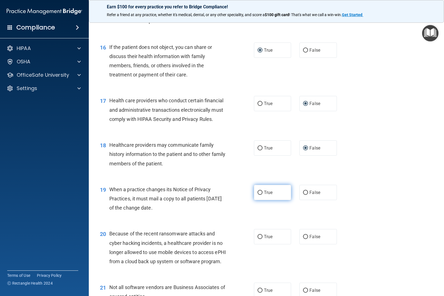
click at [258, 195] on input "True" at bounding box center [260, 192] width 5 height 4
radio input "true"
click at [303, 239] on input "False" at bounding box center [305, 237] width 5 height 4
radio input "true"
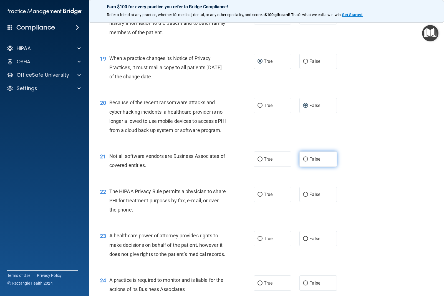
scroll to position [888, 0]
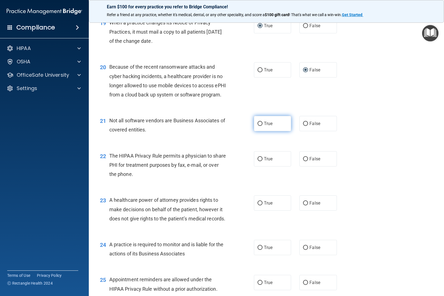
click at [258, 126] on input "True" at bounding box center [260, 124] width 5 height 4
radio input "true"
click at [303, 161] on input "False" at bounding box center [305, 159] width 5 height 4
radio input "true"
click at [303, 205] on input "False" at bounding box center [305, 203] width 5 height 4
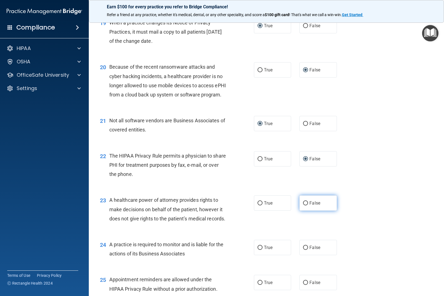
radio input "true"
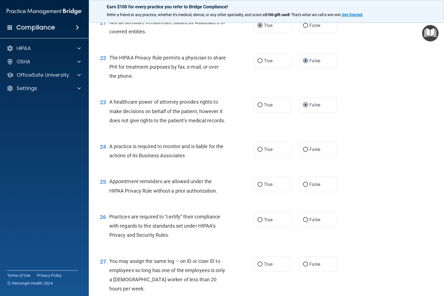
scroll to position [999, 0]
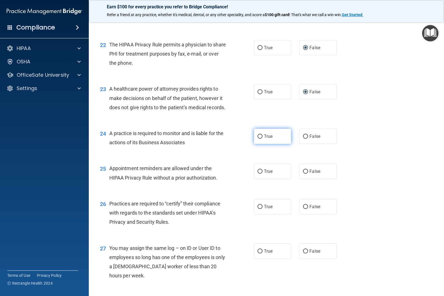
click at [259, 139] on input "True" at bounding box center [260, 136] width 5 height 4
radio input "true"
click at [258, 173] on input "True" at bounding box center [260, 171] width 5 height 4
radio input "true"
click at [259, 209] on input "True" at bounding box center [260, 207] width 5 height 4
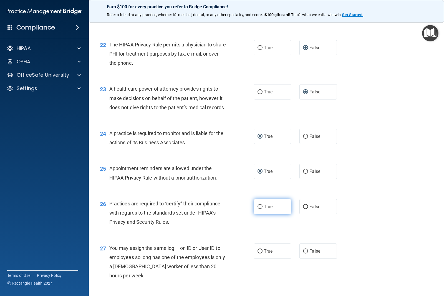
radio input "true"
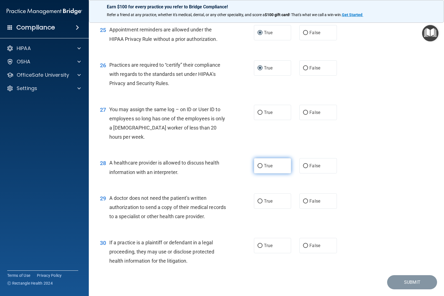
scroll to position [1138, 0]
click at [303, 114] on input "False" at bounding box center [305, 112] width 5 height 4
radio input "true"
click at [304, 168] on input "False" at bounding box center [305, 165] width 5 height 4
radio input "true"
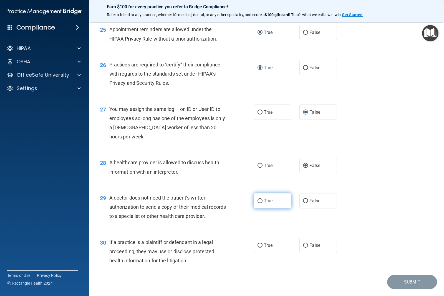
click at [258, 203] on input "True" at bounding box center [260, 201] width 5 height 4
radio input "true"
click at [303, 247] on input "False" at bounding box center [305, 245] width 5 height 4
radio input "true"
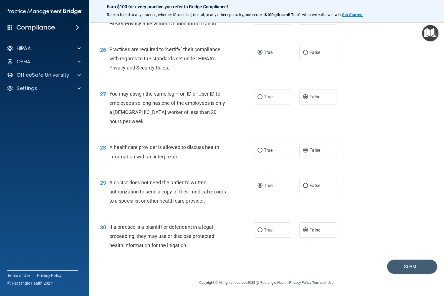
scroll to position [1181, 0]
click at [407, 267] on button "Submit" at bounding box center [412, 266] width 50 height 14
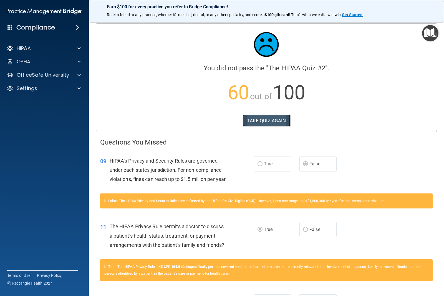
click at [266, 118] on button "TAKE QUIZ AGAIN" at bounding box center [267, 120] width 48 height 12
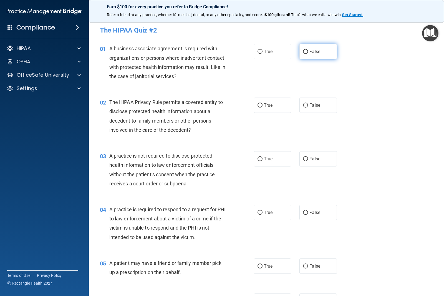
click at [305, 51] on input "False" at bounding box center [305, 52] width 5 height 4
radio input "true"
click at [258, 105] on input "True" at bounding box center [260, 105] width 5 height 4
radio input "true"
click at [303, 158] on input "False" at bounding box center [305, 159] width 5 height 4
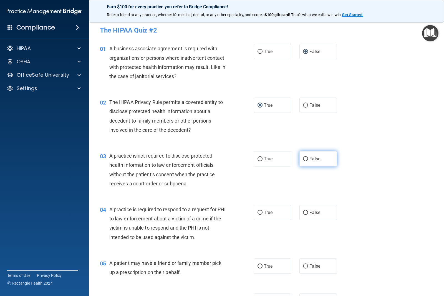
radio input "true"
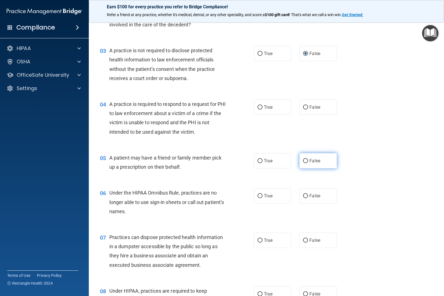
scroll to position [111, 0]
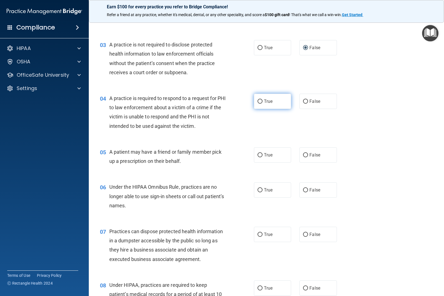
click at [258, 102] on input "True" at bounding box center [260, 101] width 5 height 4
radio input "true"
click at [303, 153] on input "False" at bounding box center [305, 155] width 5 height 4
radio input "true"
click at [300, 190] on label "False" at bounding box center [317, 189] width 37 height 15
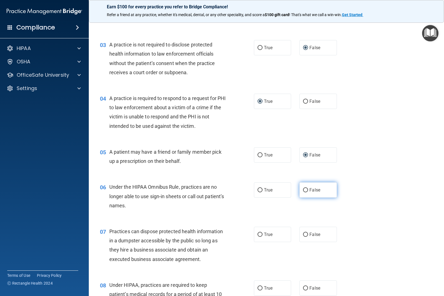
click at [303, 190] on input "False" at bounding box center [305, 190] width 5 height 4
radio input "true"
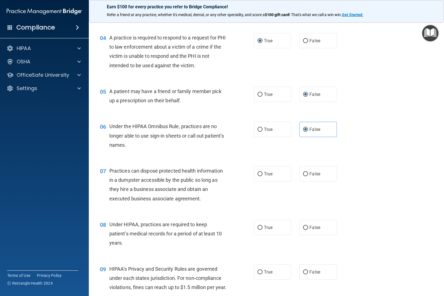
scroll to position [194, 0]
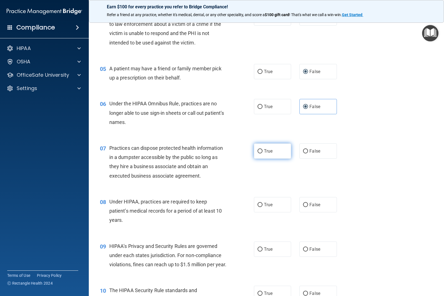
click at [258, 150] on input "True" at bounding box center [260, 151] width 5 height 4
radio input "true"
click at [304, 204] on input "False" at bounding box center [305, 205] width 5 height 4
radio input "true"
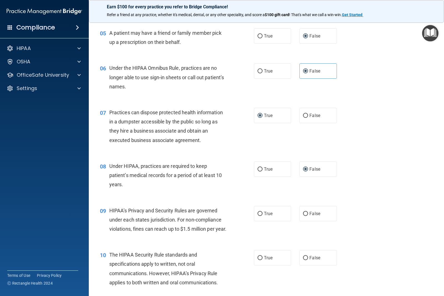
scroll to position [278, 0]
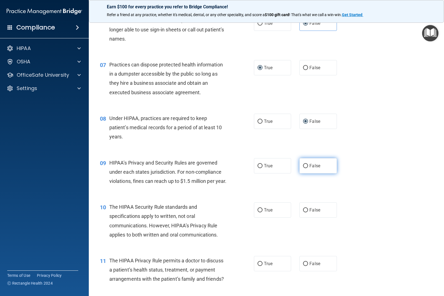
click at [303, 166] on input "False" at bounding box center [305, 166] width 5 height 4
radio input "true"
click at [259, 212] on input "True" at bounding box center [260, 210] width 5 height 4
radio input "true"
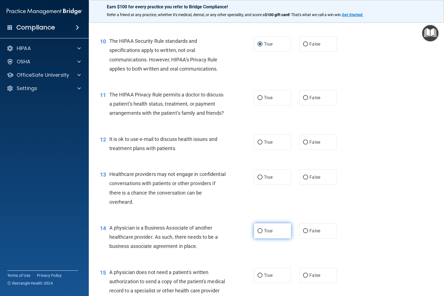
scroll to position [472, 0]
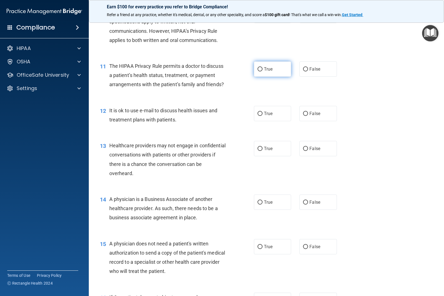
click at [258, 71] on input "True" at bounding box center [260, 69] width 5 height 4
radio input "true"
click at [258, 116] on input "True" at bounding box center [260, 114] width 5 height 4
radio input "true"
click at [303, 151] on input "False" at bounding box center [305, 149] width 5 height 4
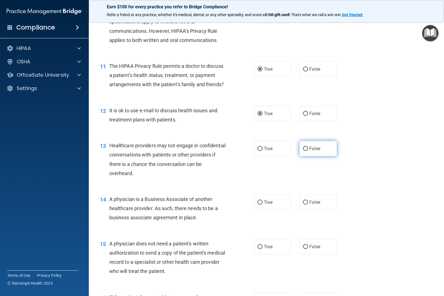
radio input "true"
click at [303, 204] on input "False" at bounding box center [305, 202] width 5 height 4
radio input "true"
click at [258, 249] on input "True" at bounding box center [260, 247] width 5 height 4
radio input "true"
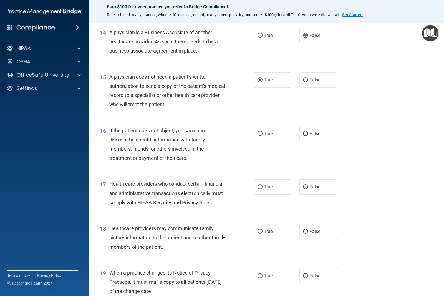
scroll to position [666, 0]
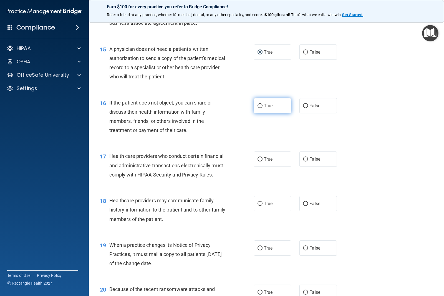
click at [258, 108] on input "True" at bounding box center [260, 106] width 5 height 4
radio input "true"
click at [259, 161] on input "True" at bounding box center [260, 159] width 5 height 4
radio input "true"
click at [304, 206] on input "False" at bounding box center [305, 204] width 5 height 4
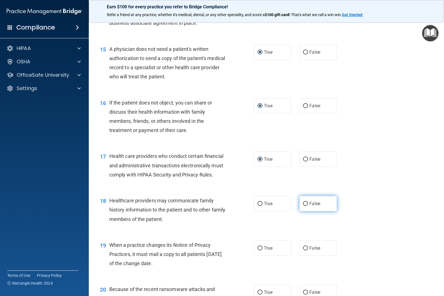
radio input "true"
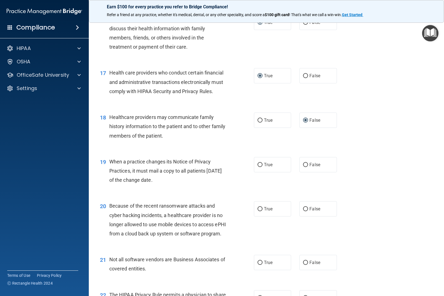
scroll to position [777, 0]
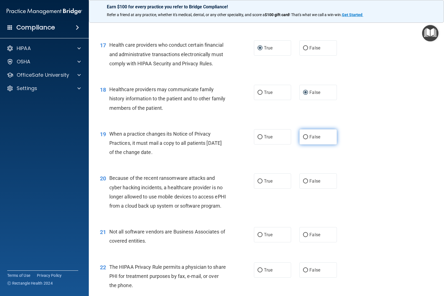
click at [304, 139] on input "False" at bounding box center [305, 137] width 5 height 4
radio input "true"
click at [303, 183] on input "False" at bounding box center [305, 181] width 5 height 4
radio input "true"
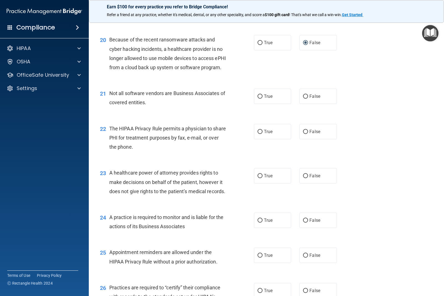
scroll to position [916, 0]
click at [258, 98] on input "True" at bounding box center [260, 96] width 5 height 4
radio input "true"
click at [258, 133] on input "True" at bounding box center [260, 131] width 5 height 4
radio input "true"
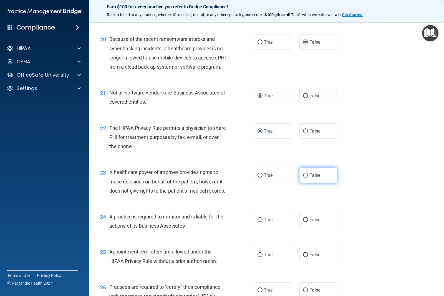
click at [303, 177] on input "False" at bounding box center [305, 175] width 5 height 4
radio input "true"
click at [304, 222] on input "False" at bounding box center [305, 220] width 5 height 4
radio input "true"
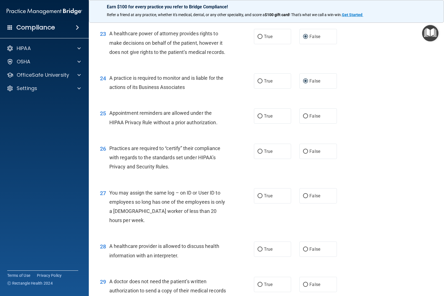
scroll to position [1055, 0]
click at [258, 118] on input "True" at bounding box center [260, 116] width 5 height 4
radio input "true"
click at [303, 153] on input "False" at bounding box center [305, 151] width 5 height 4
radio input "true"
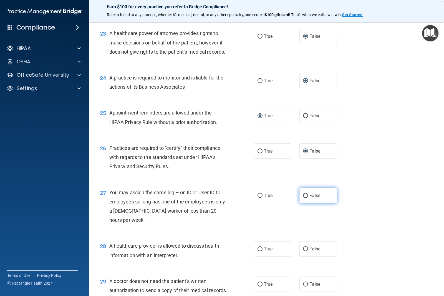
click at [303, 198] on input "False" at bounding box center [305, 195] width 5 height 4
radio input "true"
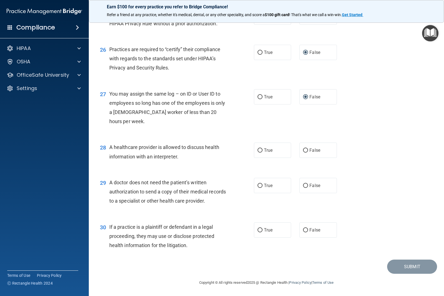
scroll to position [1166, 0]
click at [258, 152] on input "True" at bounding box center [260, 150] width 5 height 4
radio input "true"
click at [258, 188] on input "True" at bounding box center [260, 185] width 5 height 4
radio input "true"
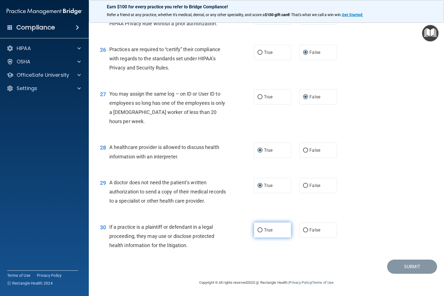
click at [258, 232] on input "True" at bounding box center [260, 230] width 5 height 4
radio input "true"
click at [412, 273] on button "Submit" at bounding box center [412, 266] width 50 height 14
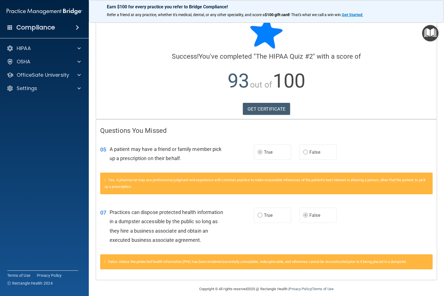
scroll to position [18, 0]
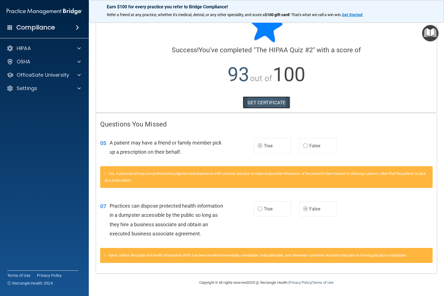
click at [275, 99] on link "GET CERTIFICATE" at bounding box center [266, 102] width 47 height 12
